Goal: Task Accomplishment & Management: Manage account settings

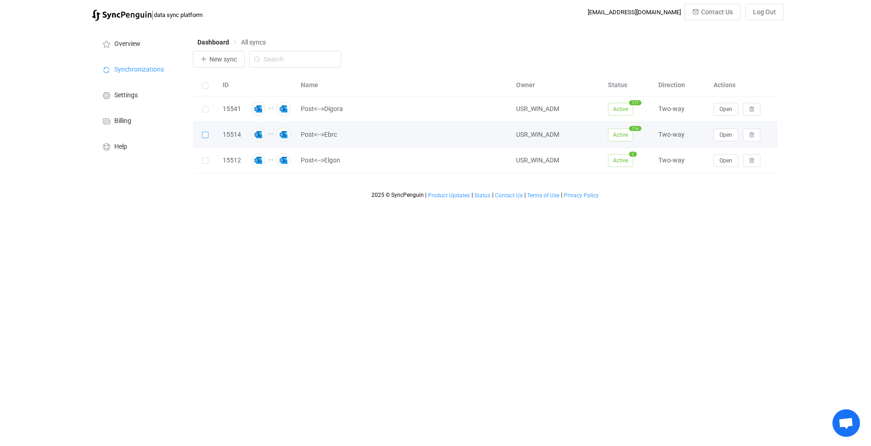
click at [205, 135] on span at bounding box center [205, 135] width 6 height 6
click at [208, 132] on input "checkbox" at bounding box center [208, 132] width 0 height 0
click at [205, 135] on span at bounding box center [205, 135] width 6 height 6
click at [208, 132] on input "checkbox" at bounding box center [208, 132] width 0 height 0
click at [347, 138] on icon at bounding box center [345, 135] width 6 height 6
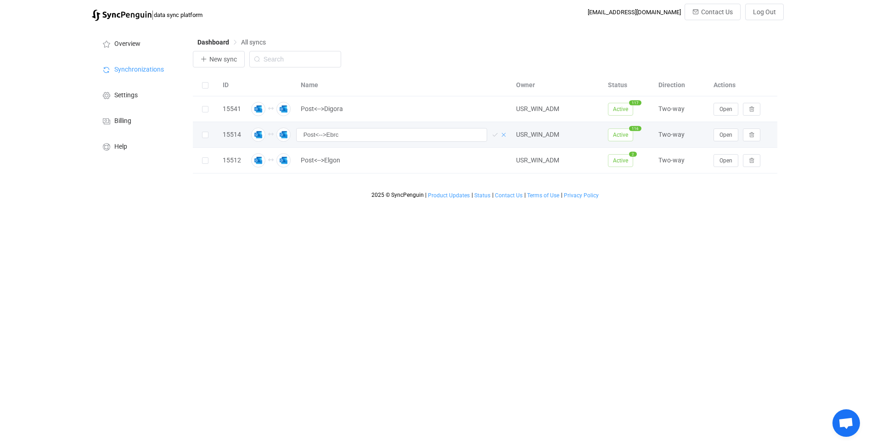
click at [505, 137] on icon at bounding box center [503, 135] width 6 height 6
click at [726, 133] on span "Open" at bounding box center [725, 135] width 13 height 6
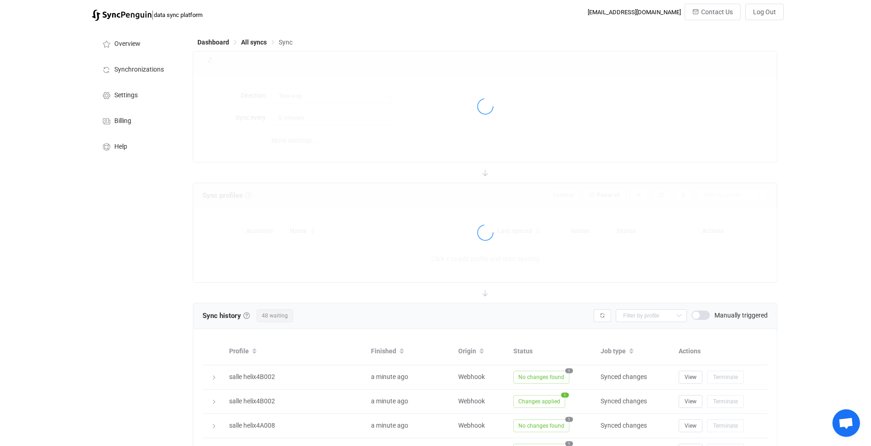
type input "10 minutes"
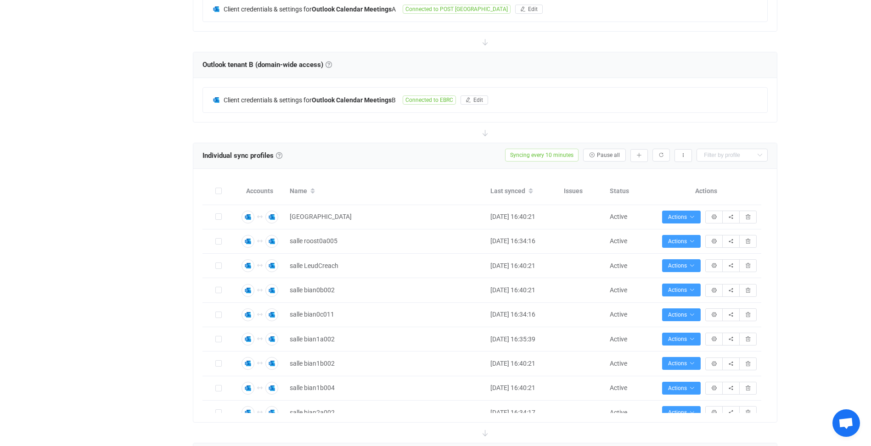
scroll to position [219, 0]
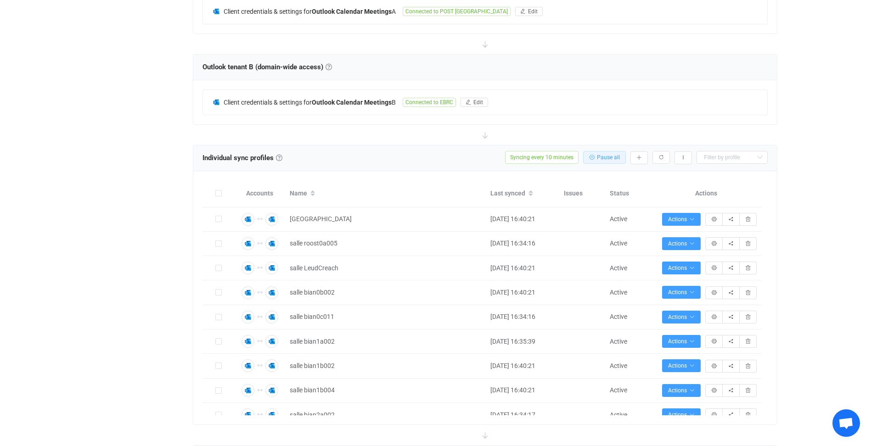
click at [607, 157] on span "Pause all" at bounding box center [608, 157] width 23 height 6
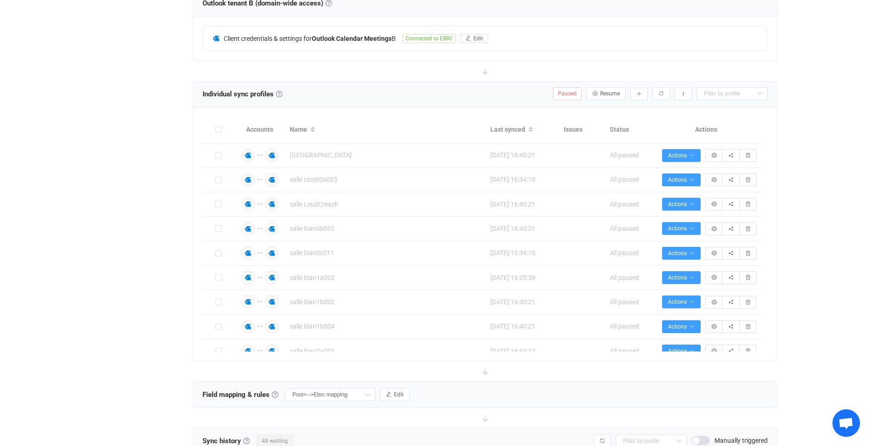
scroll to position [288, 0]
